Goal: Obtain resource: Obtain resource

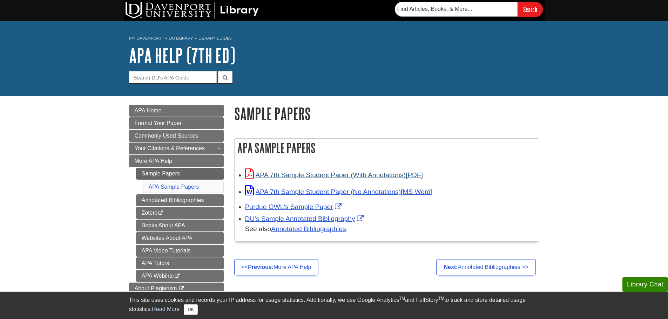
click at [289, 175] on link "APA 7th Sample Student Paper (With Annotations)" at bounding box center [334, 174] width 178 height 7
click at [215, 173] on link "Sample Papers" at bounding box center [180, 174] width 88 height 12
click at [298, 177] on link "APA 7th Sample Student Paper (With Annotations)" at bounding box center [334, 174] width 178 height 7
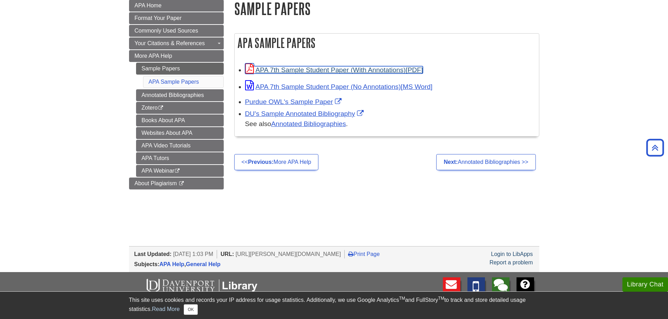
scroll to position [66, 0]
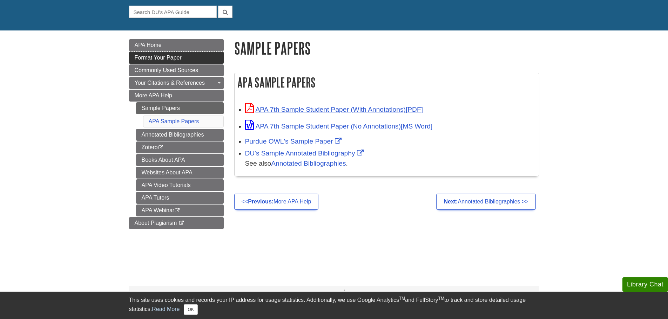
click at [179, 62] on link "Format Your Paper" at bounding box center [176, 58] width 95 height 12
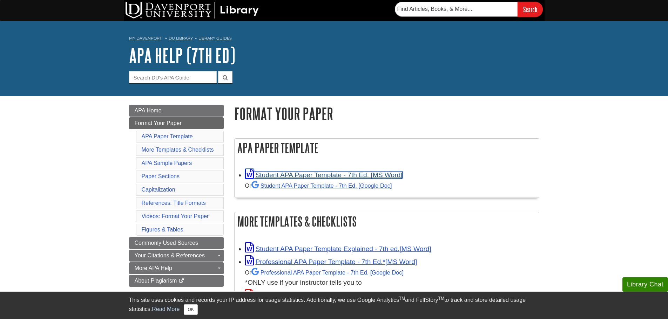
click at [326, 177] on link "Student APA Paper Template - 7th Ed. [MS Word]" at bounding box center [323, 174] width 157 height 7
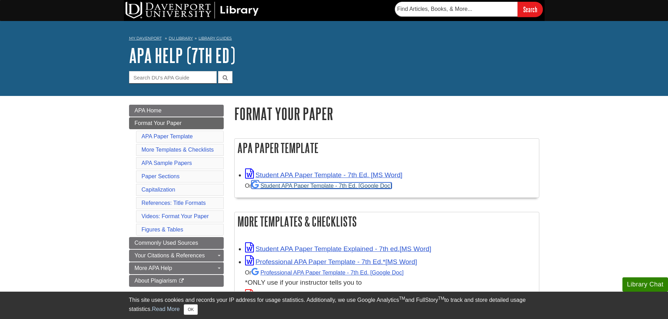
click at [305, 187] on link "Student APA Paper Template - 7th Ed. [Google Doc]" at bounding box center [321, 186] width 141 height 6
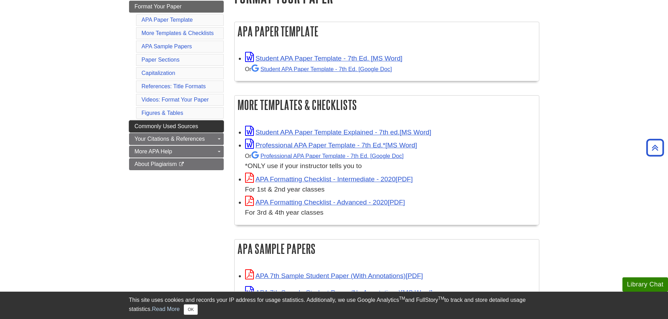
click at [180, 125] on span "Commonly Used Sources" at bounding box center [166, 126] width 63 height 6
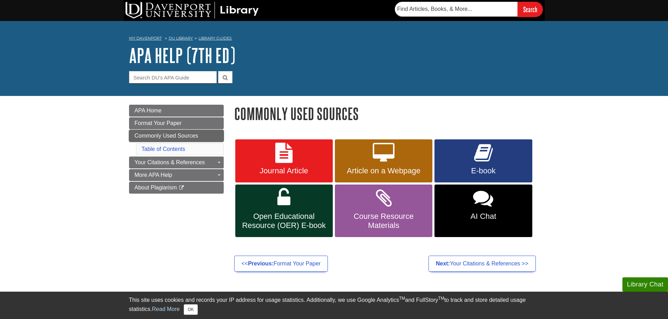
click at [193, 131] on link "Commonly Used Sources" at bounding box center [176, 136] width 95 height 12
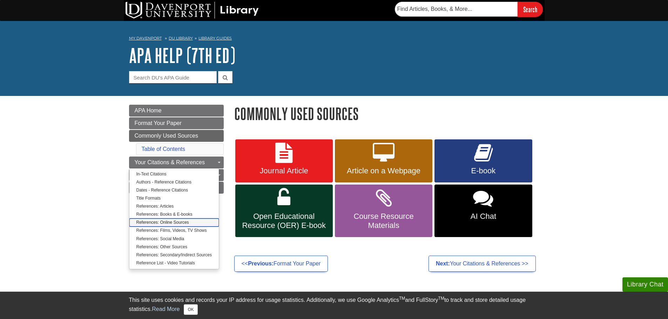
click at [164, 221] on link "References: Online Sources" at bounding box center [173, 223] width 89 height 8
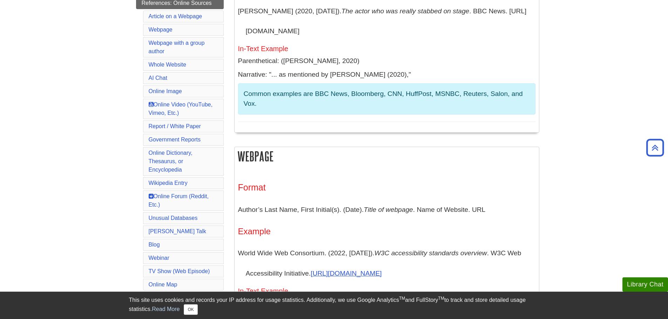
scroll to position [117, 0]
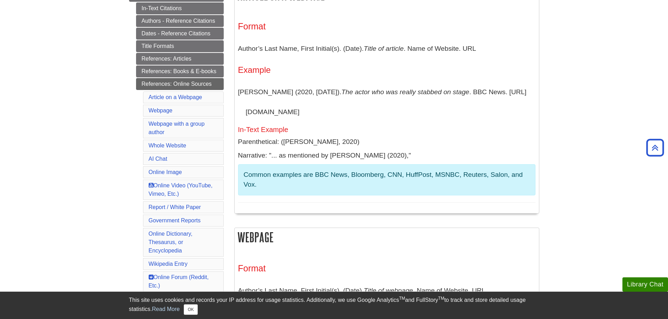
drag, startPoint x: 546, startPoint y: 148, endPoint x: 271, endPoint y: 163, distance: 275.9
